Goal: Information Seeking & Learning: Learn about a topic

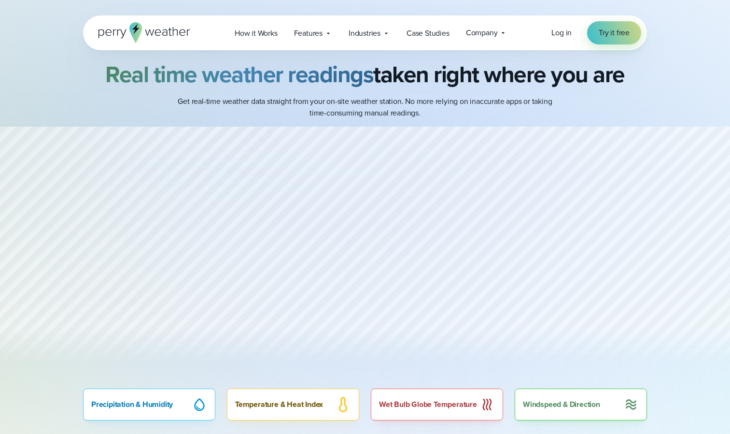
scroll to position [466, 0]
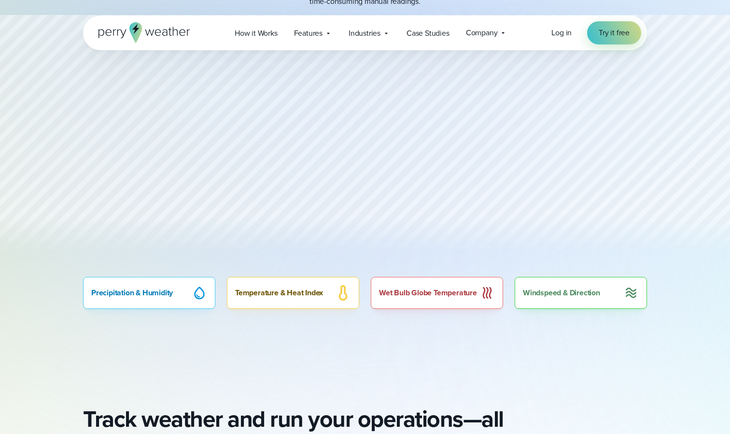
click at [412, 300] on div "Wet Bulb Globe Temperature" at bounding box center [437, 293] width 132 height 32
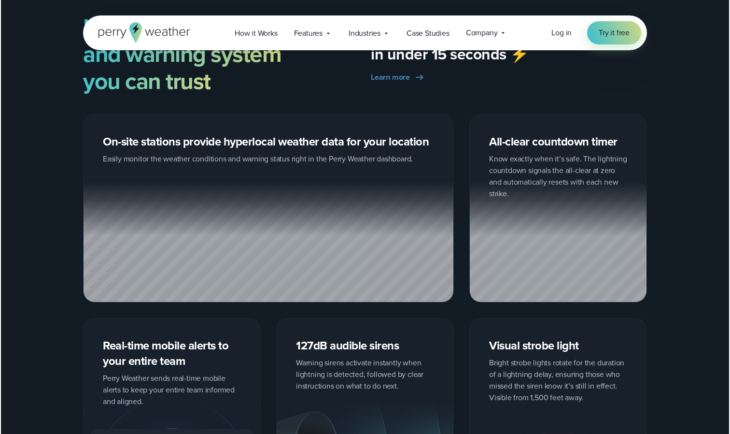
scroll to position [1455, 0]
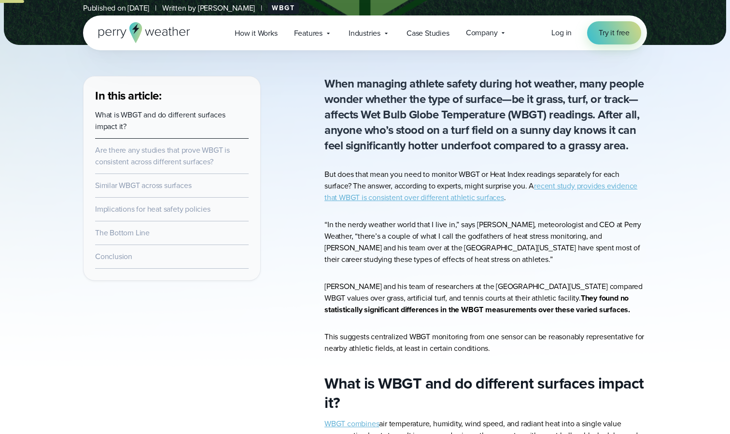
scroll to position [290, 0]
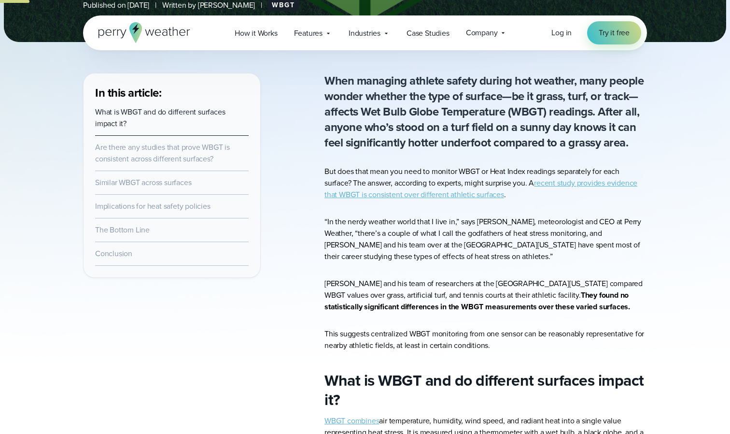
click at [572, 184] on link "recent study provides evidence that WBGT is consistent over different athletic …" at bounding box center [481, 188] width 313 height 23
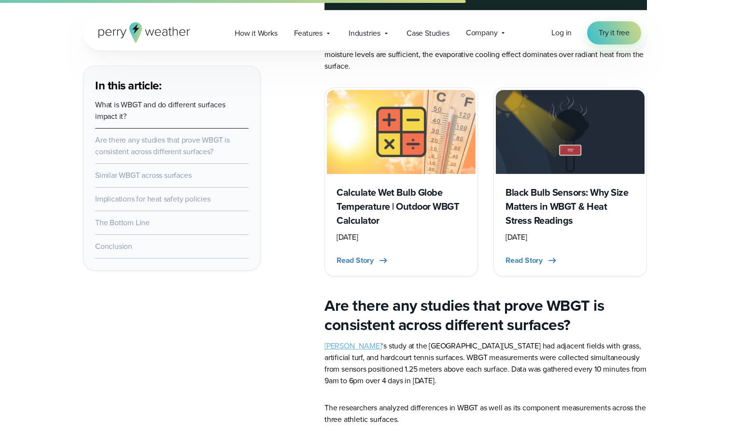
scroll to position [932, 0]
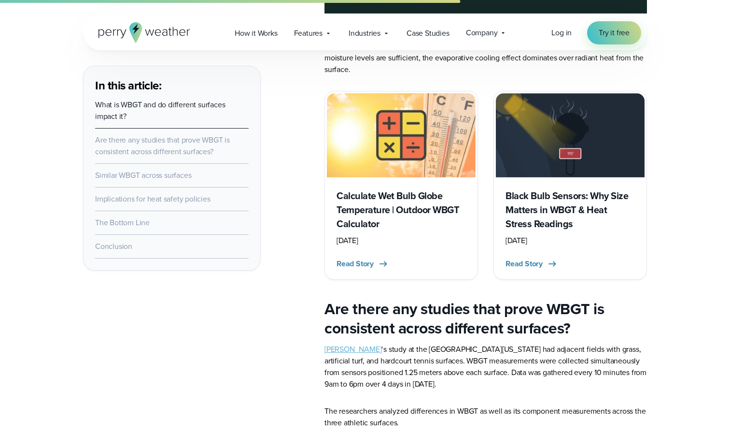
click at [563, 205] on h3 "Black Bulb Sensors: Why Size Matters in WBGT & Heat Stress Readings" at bounding box center [570, 210] width 129 height 42
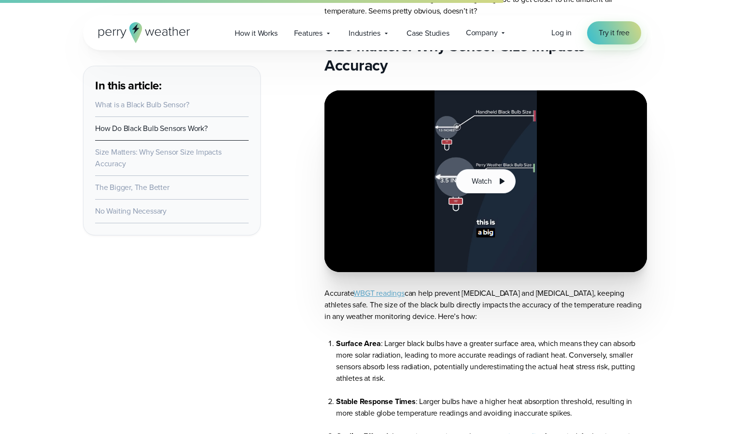
scroll to position [1389, 0]
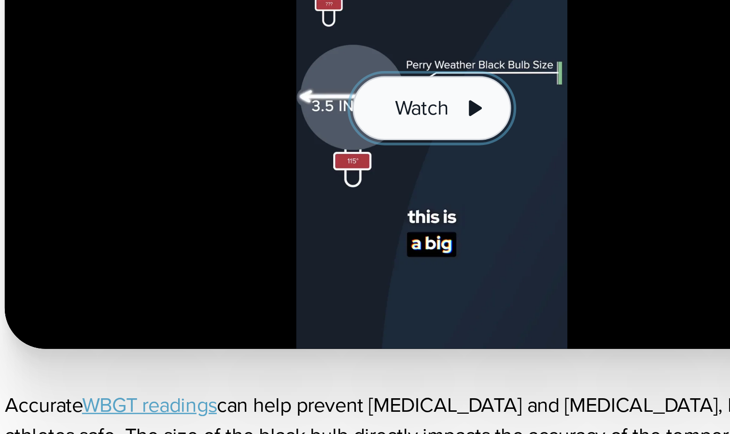
click at [497, 184] on icon at bounding box center [502, 178] width 12 height 12
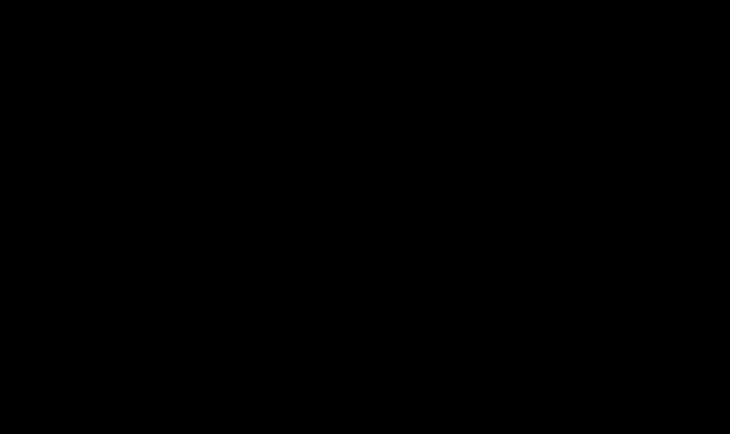
click at [497, 207] on div at bounding box center [365, 217] width 730 height 434
click at [373, 199] on div at bounding box center [365, 217] width 730 height 434
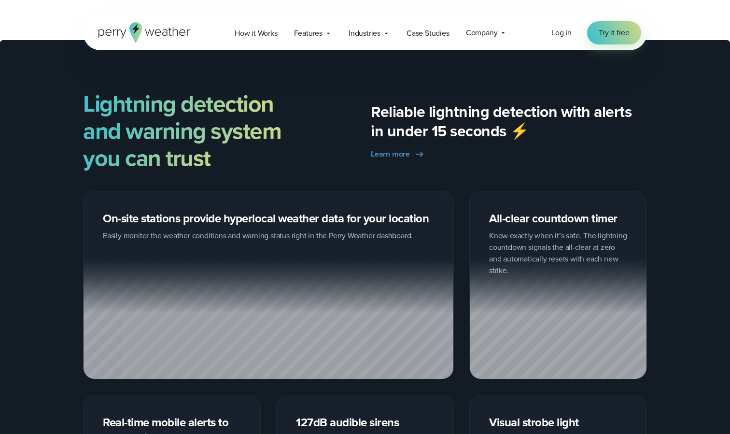
scroll to position [1409, 0]
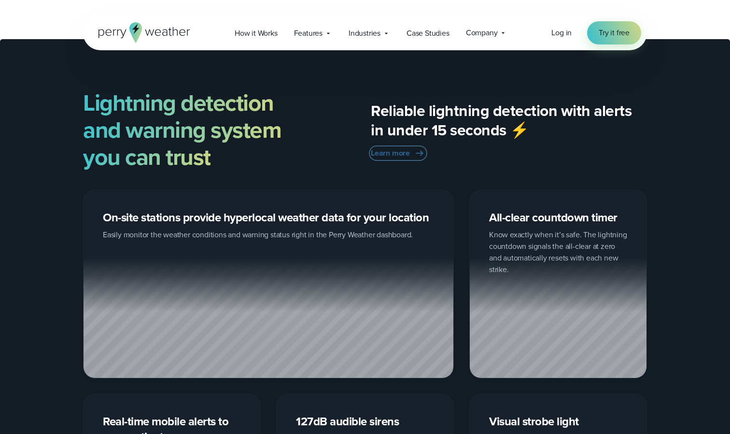
click at [402, 155] on span "Learn more" at bounding box center [390, 153] width 39 height 12
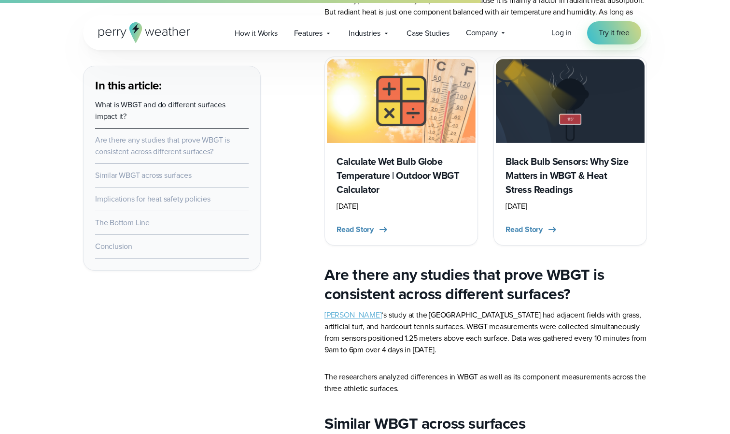
scroll to position [963, 0]
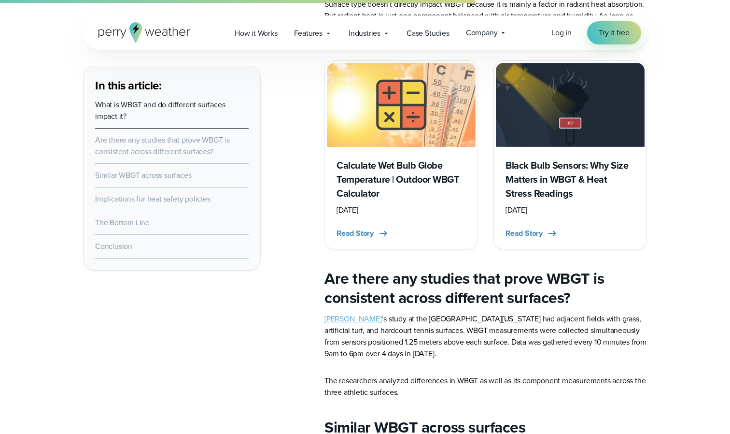
click at [391, 171] on h3 "Calculate Wet Bulb Globe Temperature | Outdoor WBGT Calculator" at bounding box center [401, 179] width 129 height 42
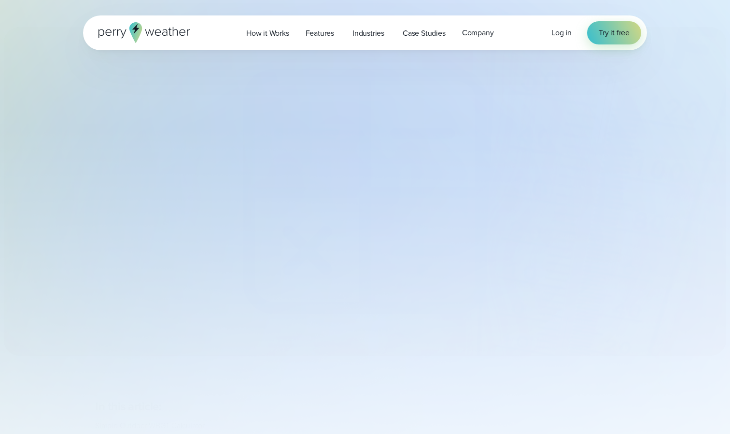
select select "***"
type input "*******"
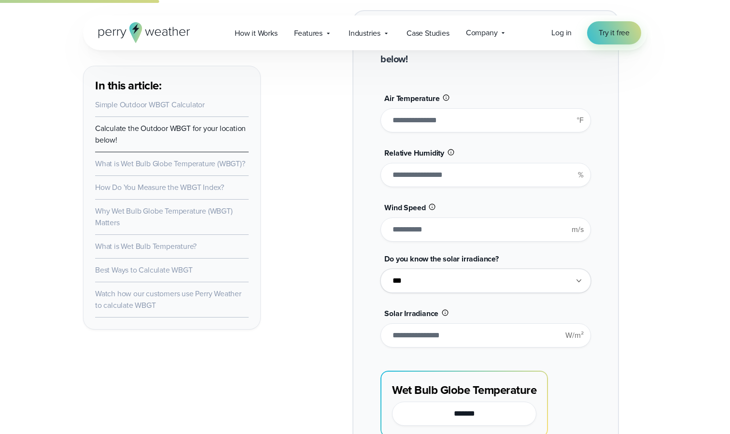
scroll to position [801, 0]
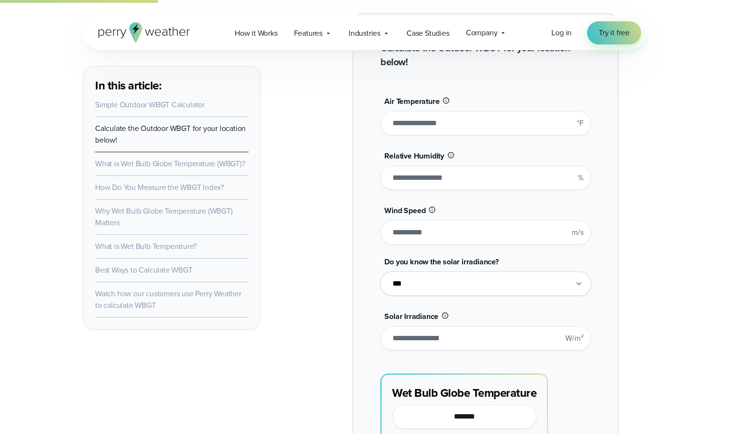
click at [523, 287] on select "**********" at bounding box center [486, 283] width 210 height 24
click option "**" at bounding box center [0, 0] width 0 height 0
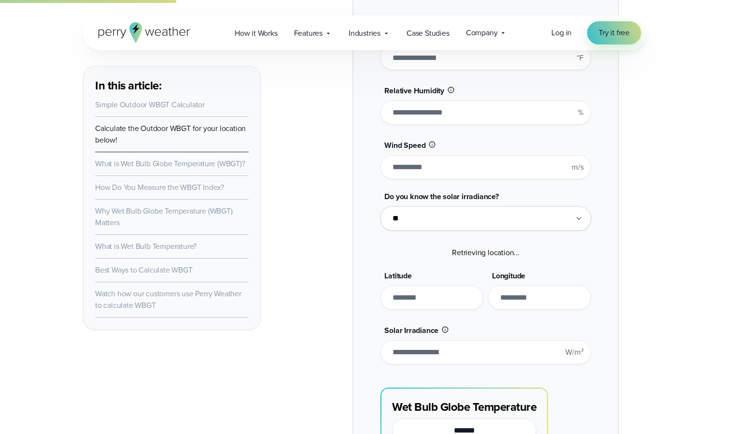
scroll to position [863, 0]
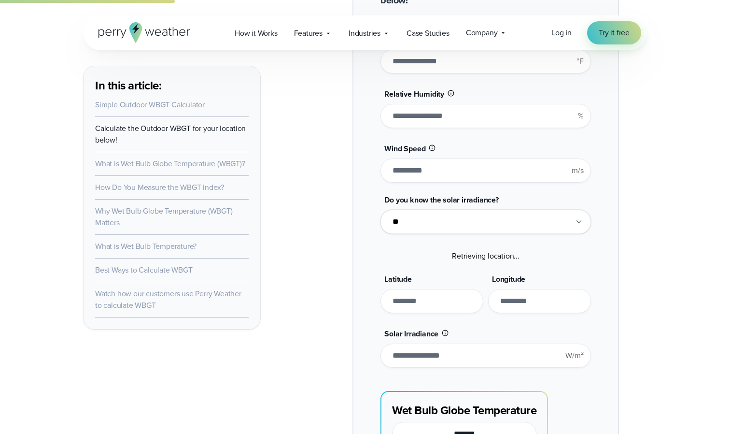
click at [381, 210] on select "**********" at bounding box center [486, 222] width 210 height 24
select select "***"
click option "***" at bounding box center [0, 0] width 0 height 0
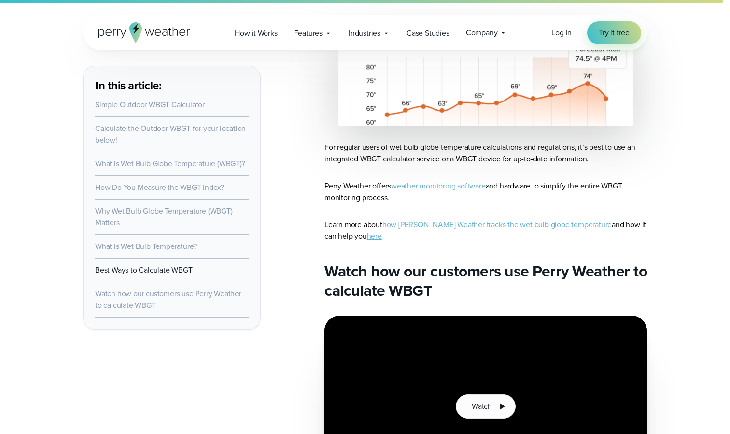
scroll to position [4560, 0]
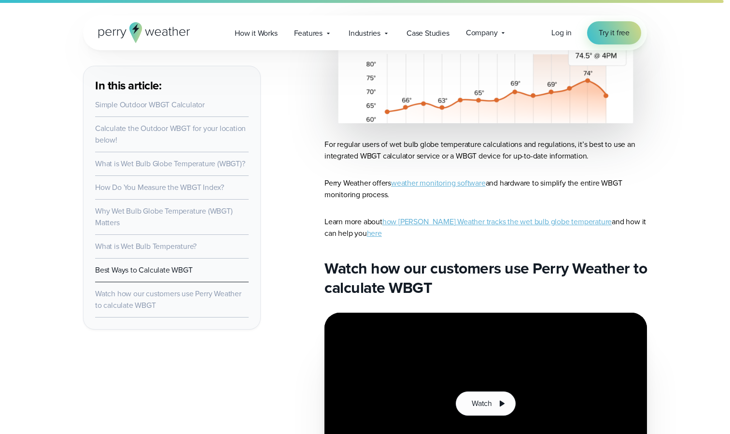
click at [437, 216] on link "how [PERSON_NAME] Weather tracks the wet bulb globe temperature" at bounding box center [497, 221] width 229 height 11
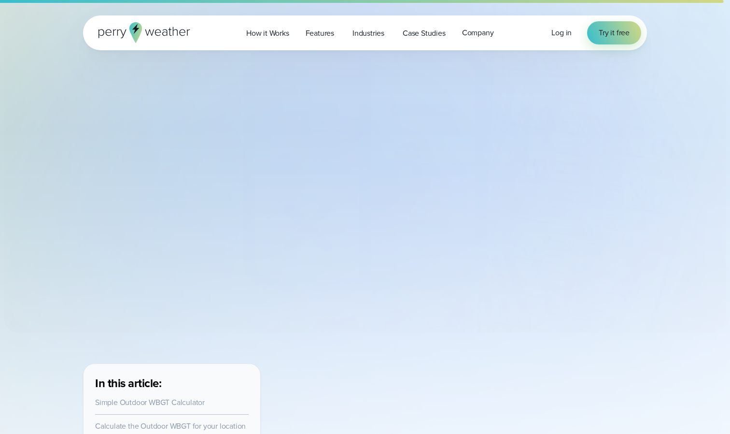
select select "***"
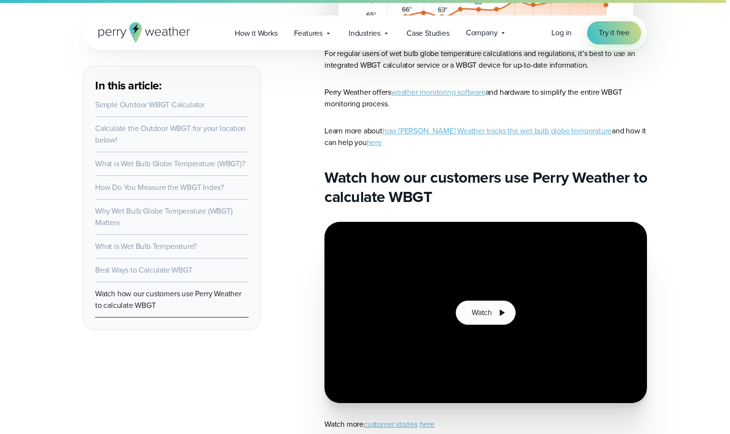
scroll to position [4653, 0]
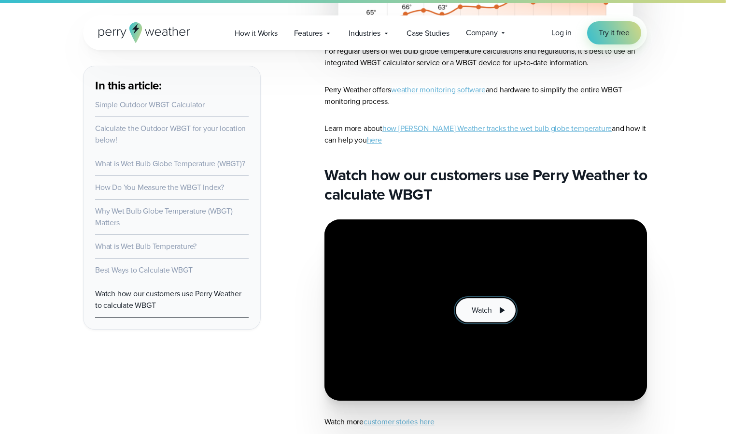
click at [489, 304] on span "Watch" at bounding box center [482, 310] width 20 height 12
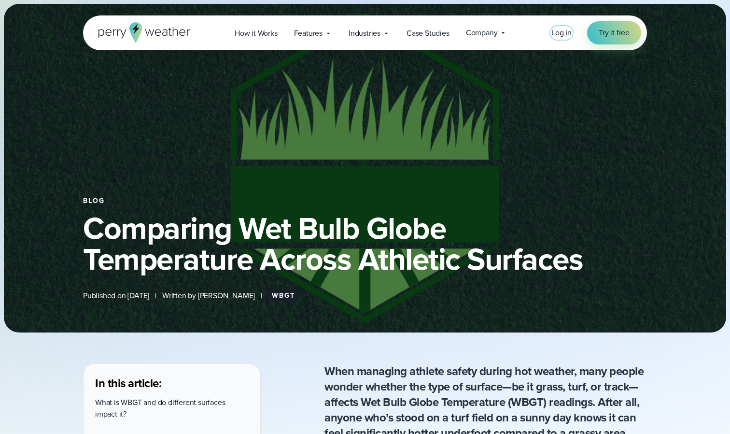
click at [561, 34] on span "Log in" at bounding box center [562, 32] width 20 height 11
click at [309, 33] on span "Features" at bounding box center [308, 34] width 28 height 12
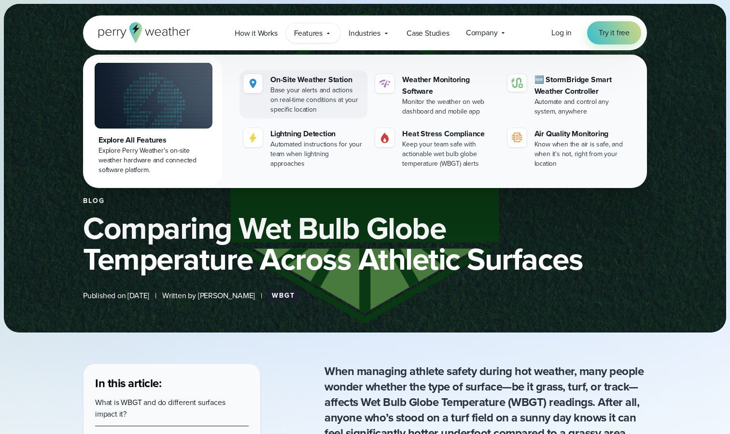
click at [302, 90] on div "Base your alerts and actions on real-time conditions at your specific location" at bounding box center [316, 99] width 93 height 29
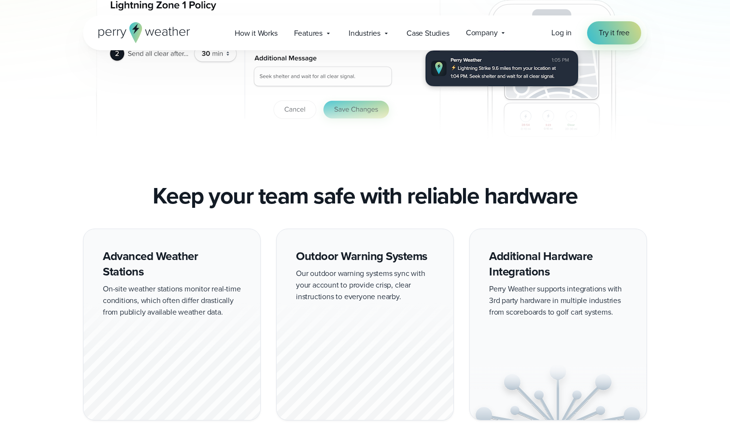
scroll to position [416, 0]
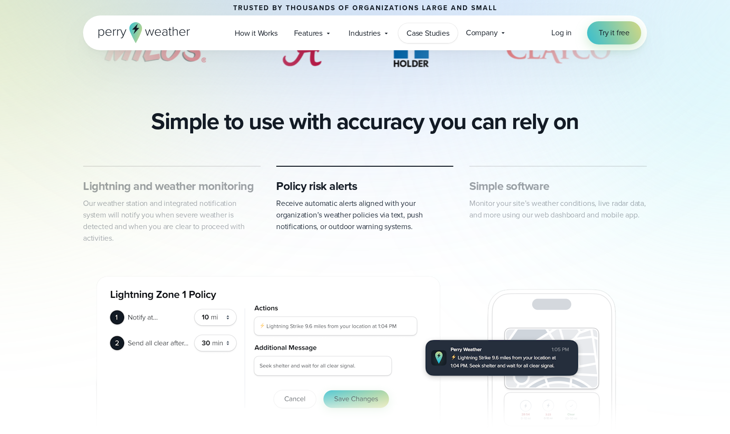
click at [430, 35] on span "Case Studies" at bounding box center [428, 34] width 43 height 12
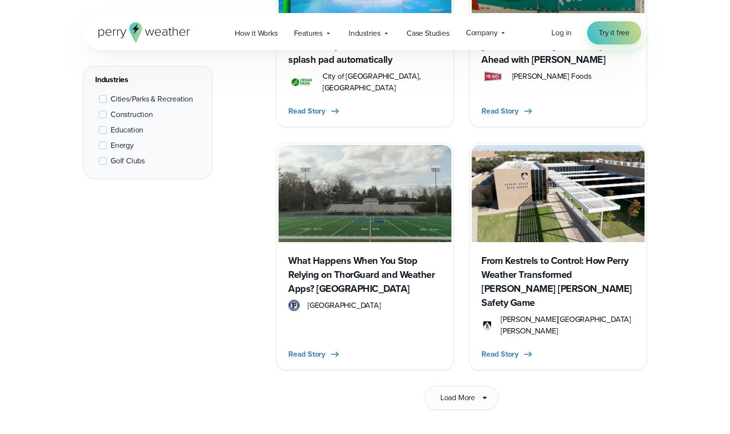
scroll to position [1447, 0]
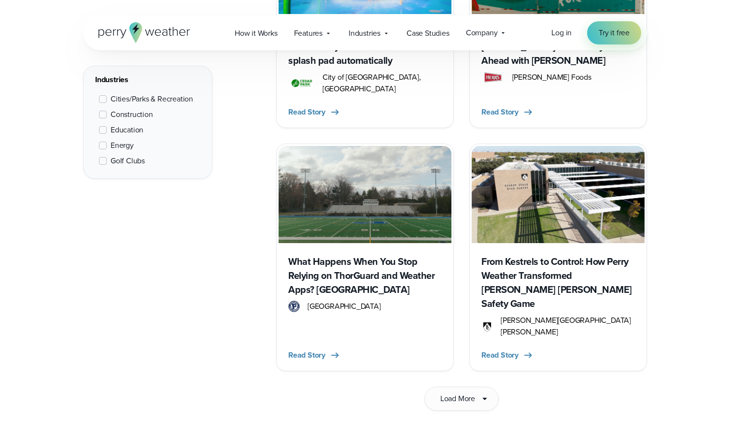
click at [540, 193] on img at bounding box center [558, 194] width 173 height 97
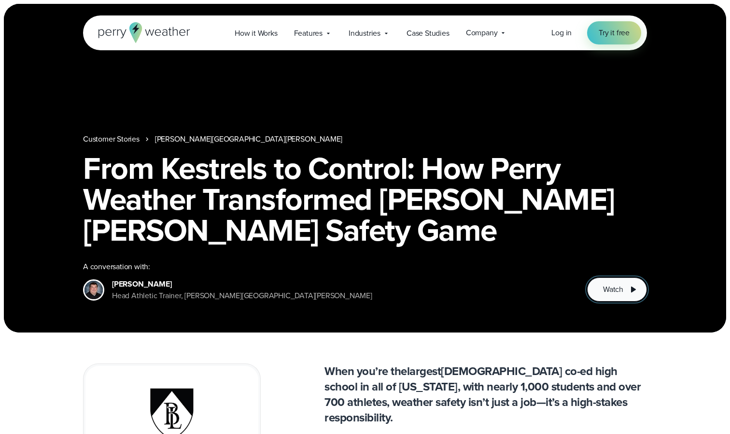
click at [605, 293] on span "Watch" at bounding box center [613, 290] width 20 height 12
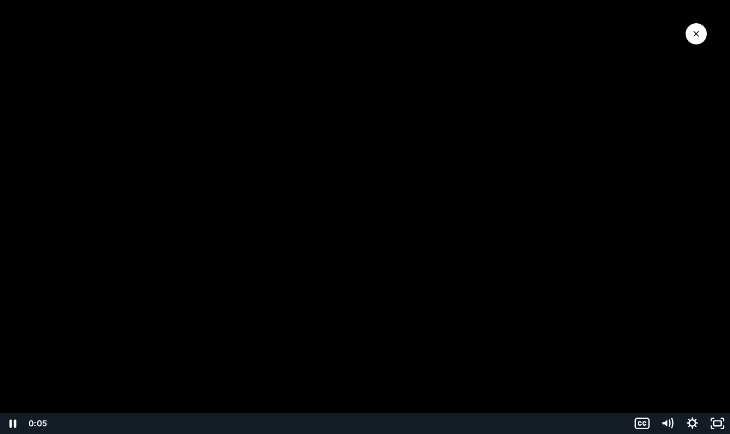
click at [391, 167] on div at bounding box center [365, 217] width 730 height 434
click at [277, 152] on div at bounding box center [365, 217] width 730 height 434
click at [452, 100] on div at bounding box center [365, 217] width 730 height 434
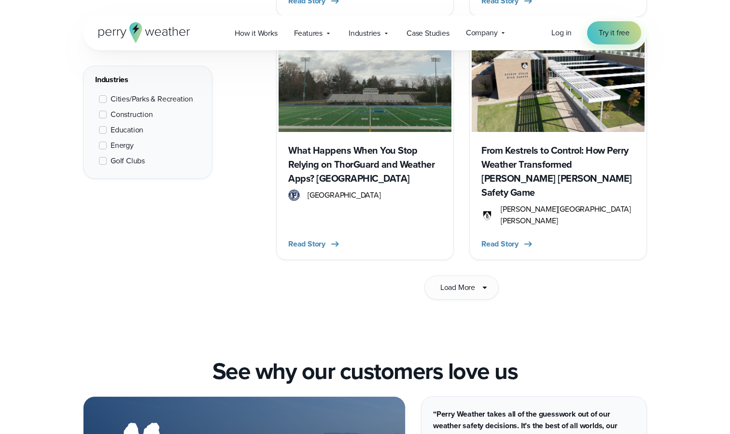
scroll to position [1561, 0]
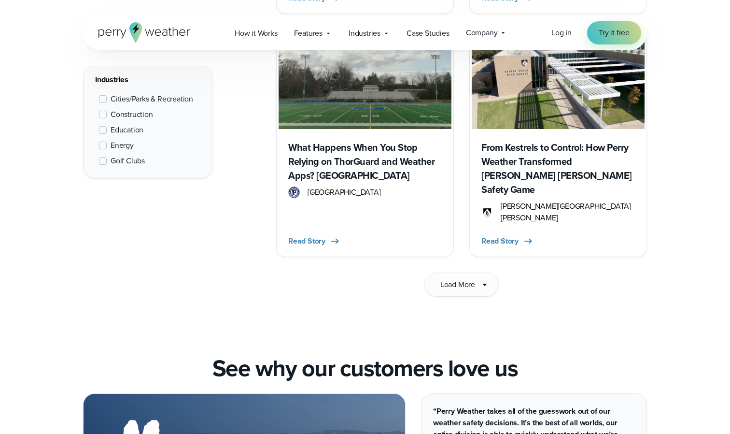
click at [363, 152] on h3 "What Happens When You Stop Relying on ThorGuard and Weather Apps? [GEOGRAPHIC_D…" at bounding box center [365, 162] width 154 height 42
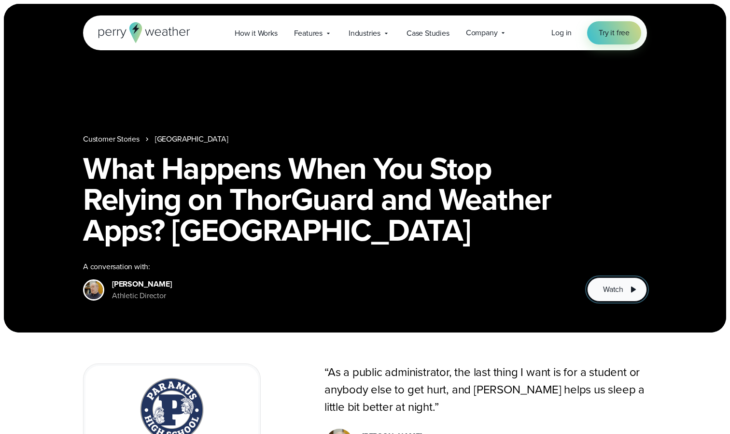
click at [602, 286] on button "Watch" at bounding box center [617, 289] width 60 height 24
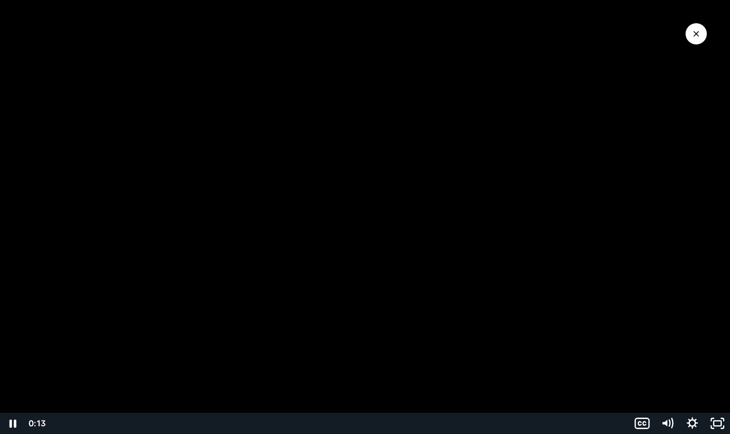
click at [423, 178] on div at bounding box center [365, 217] width 730 height 434
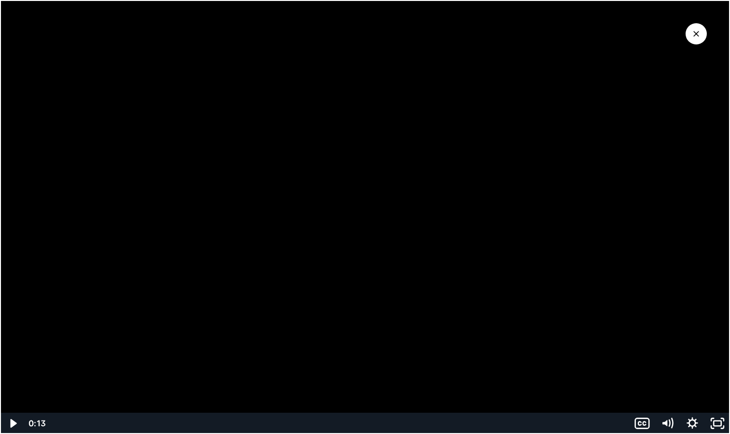
click at [455, 206] on div at bounding box center [365, 217] width 730 height 434
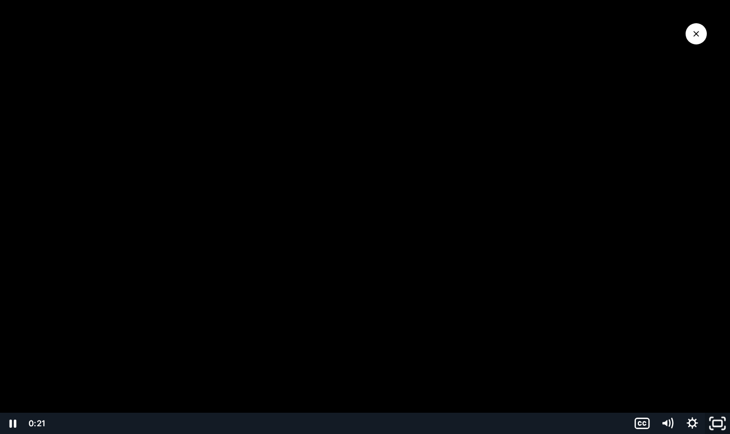
click at [720, 426] on rect "Fullscreen" at bounding box center [717, 423] width 9 height 6
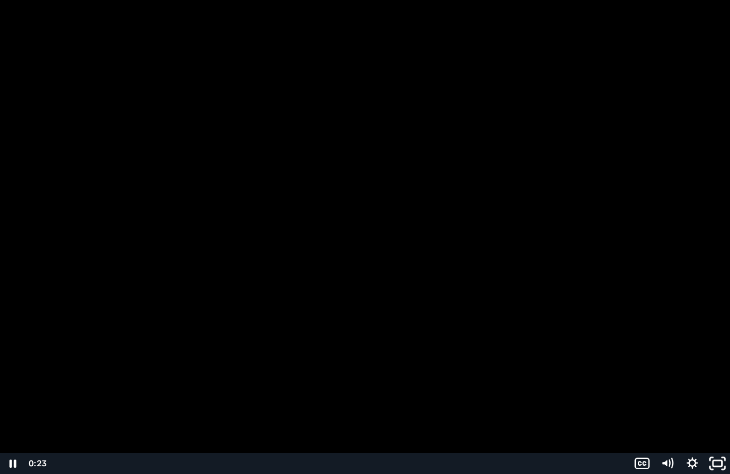
click at [720, 433] on rect "Unfullscreen" at bounding box center [717, 464] width 9 height 6
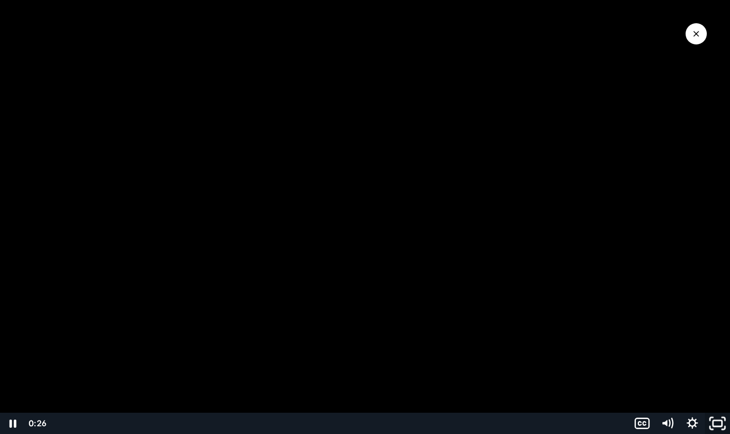
click at [724, 421] on icon "Fullscreen" at bounding box center [718, 424] width 30 height 26
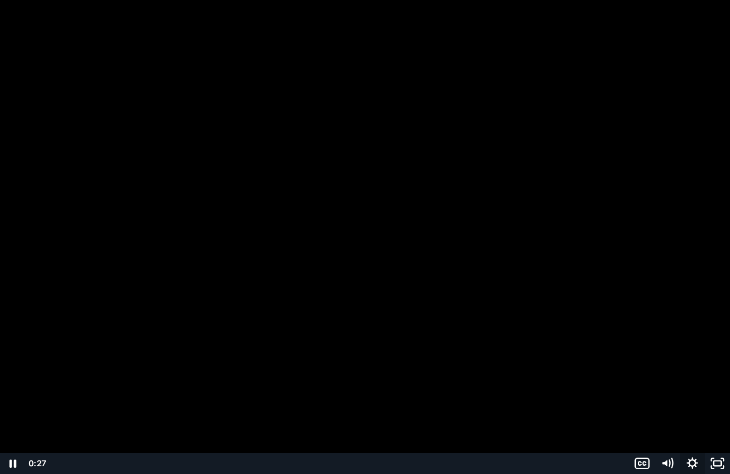
click at [691, 433] on icon "Show settings menu" at bounding box center [692, 463] width 25 height 21
click at [668, 433] on icon "Mute" at bounding box center [667, 463] width 25 height 21
click at [668, 433] on icon "Unmute" at bounding box center [666, 463] width 6 height 7
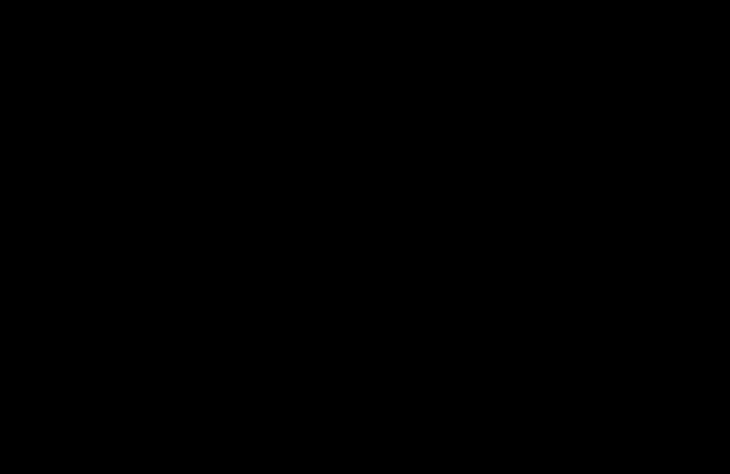
click at [363, 219] on div at bounding box center [365, 237] width 730 height 474
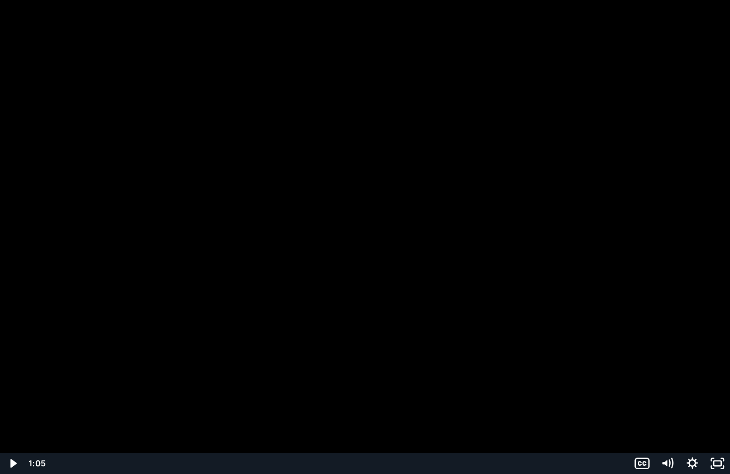
click at [70, 433] on div "Playbar" at bounding box center [339, 463] width 569 height 21
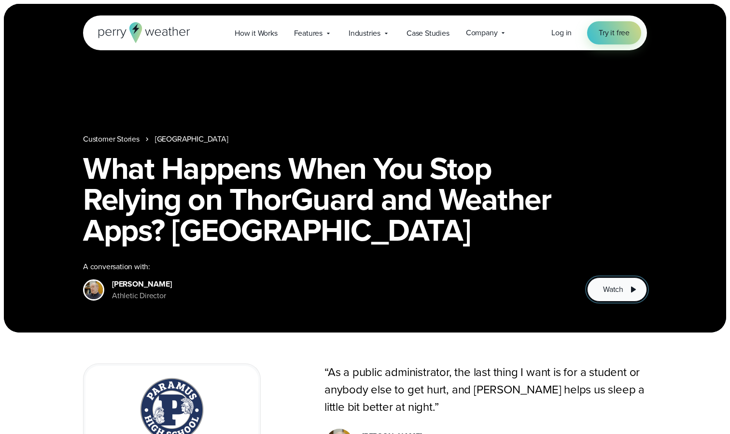
click at [619, 289] on span "Watch" at bounding box center [613, 290] width 20 height 12
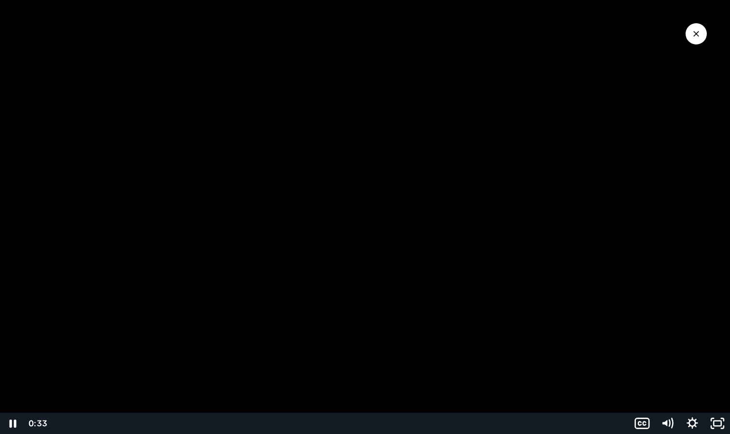
click at [372, 206] on div at bounding box center [365, 217] width 730 height 434
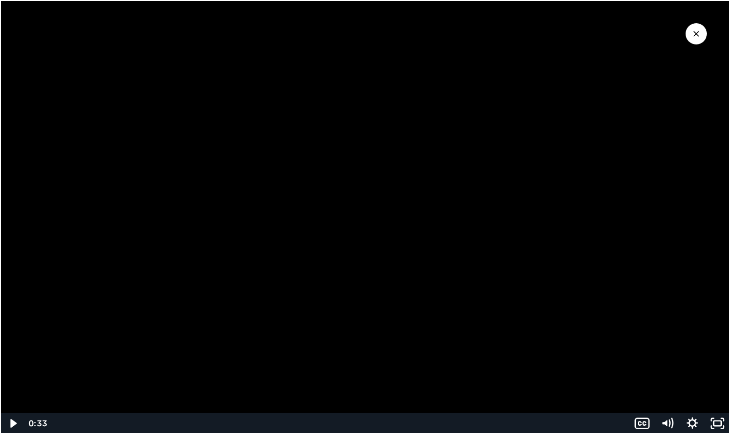
click at [117, 82] on div at bounding box center [365, 217] width 730 height 434
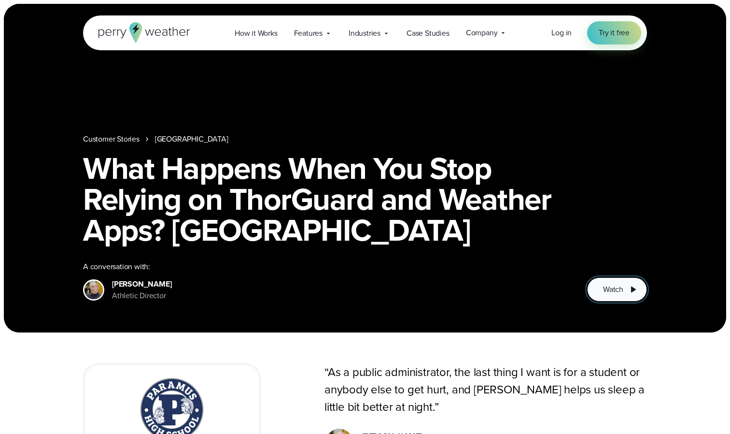
click at [618, 296] on button "Watch" at bounding box center [617, 289] width 60 height 24
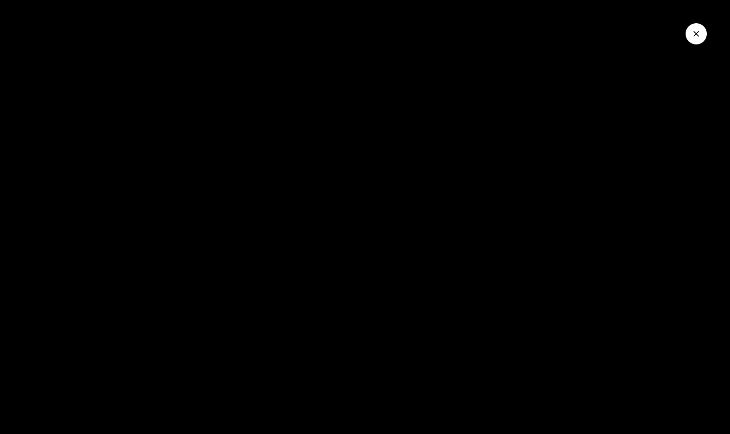
click at [332, 251] on div at bounding box center [365, 217] width 730 height 434
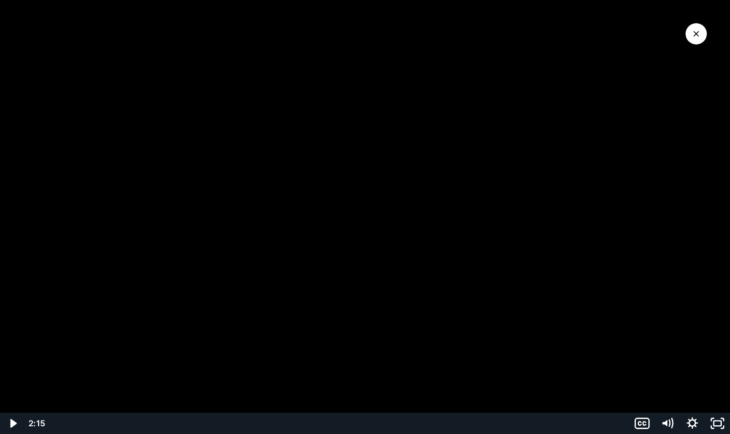
click at [132, 148] on div at bounding box center [365, 217] width 730 height 434
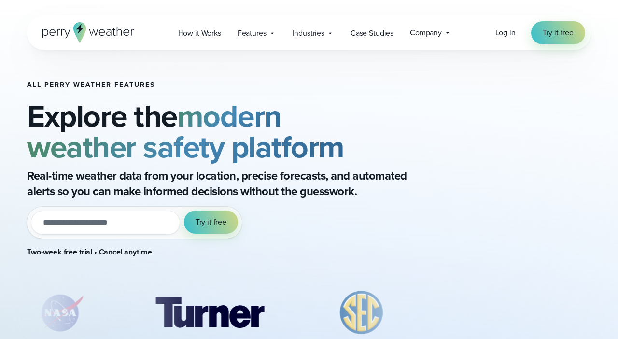
scroll to position [82, 0]
